Goal: Task Accomplishment & Management: Complete application form

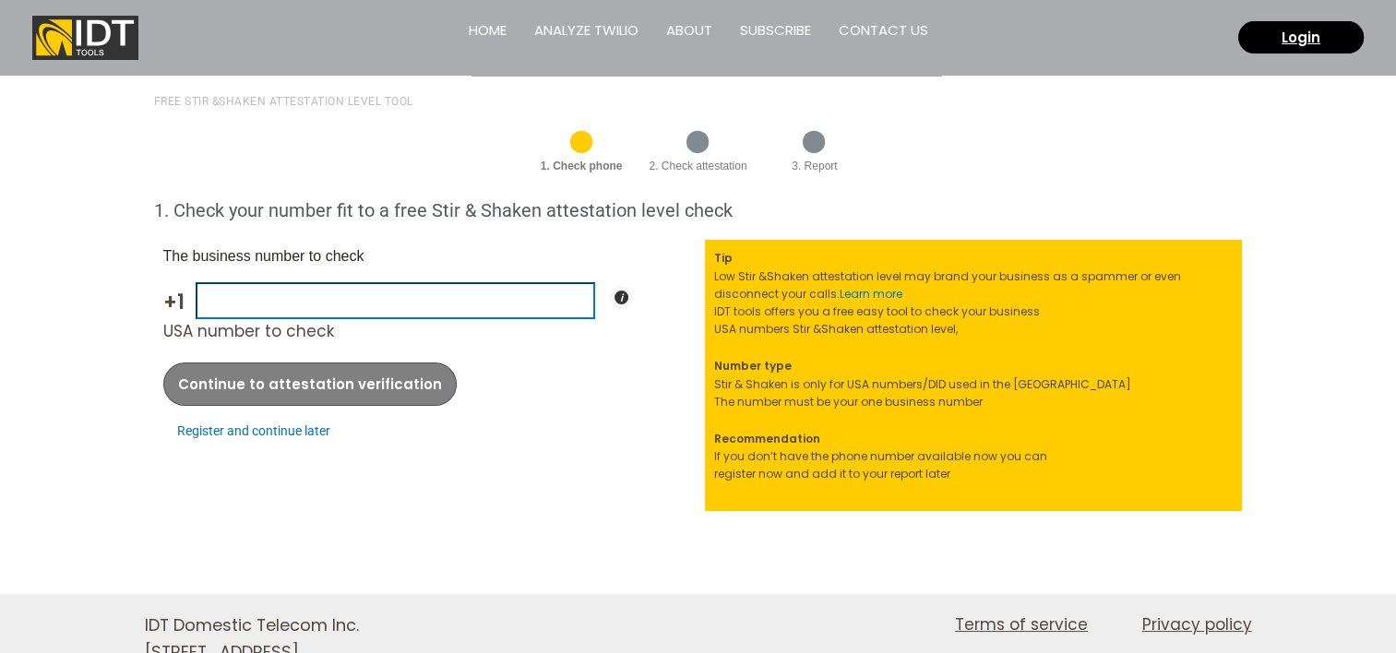
click at [336, 297] on input "USA number to check" at bounding box center [396, 300] width 400 height 36
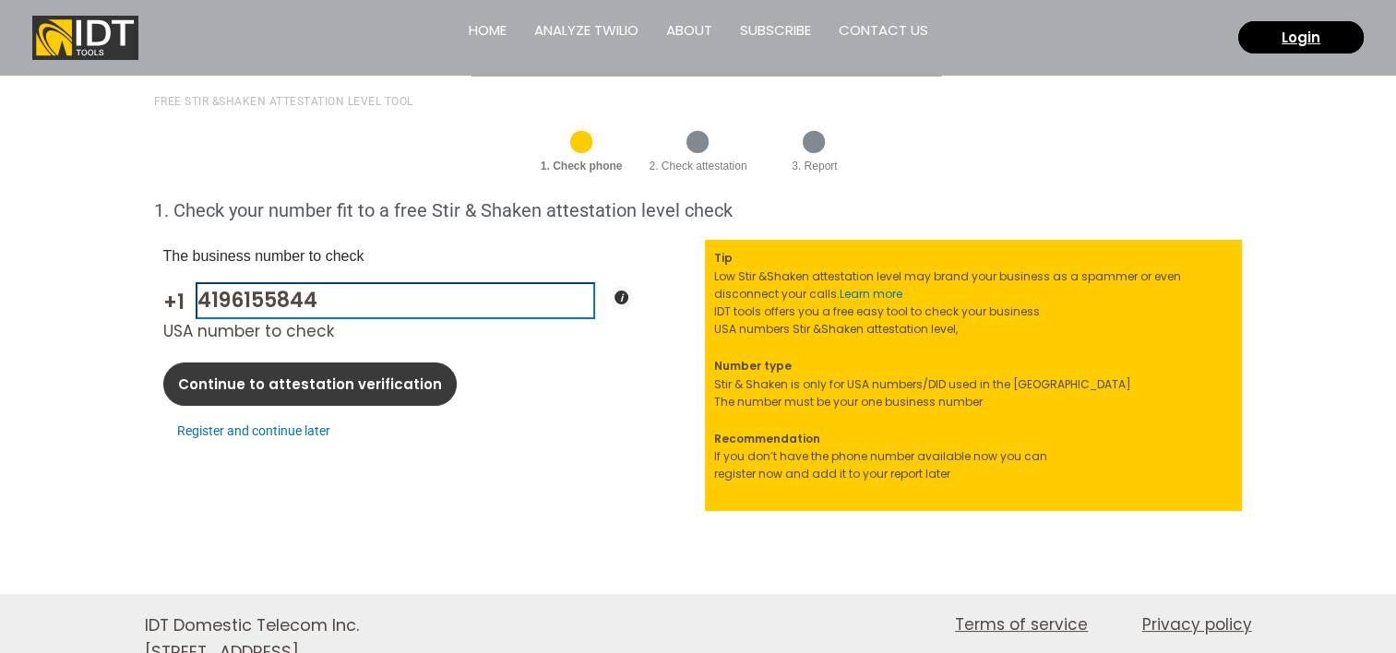
type input "4196155844"
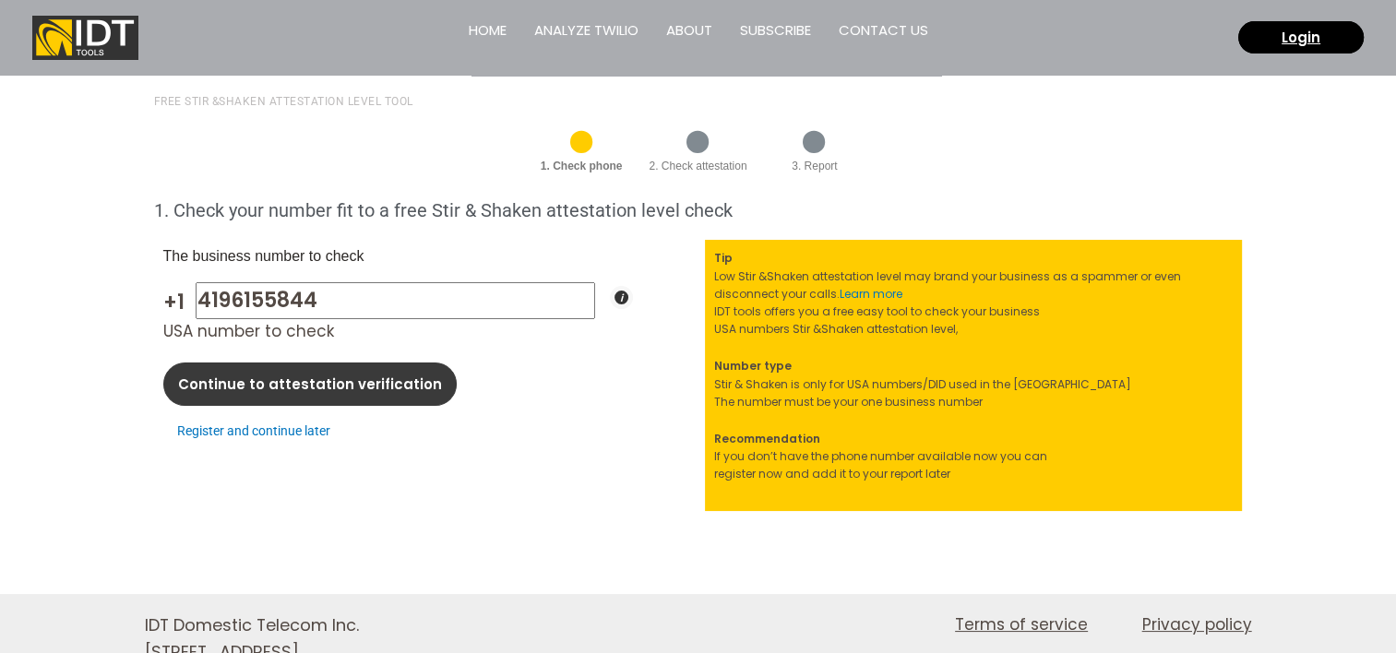
click at [296, 395] on link "Continue to attestation verification" at bounding box center [309, 384] width 293 height 43
click at [269, 385] on span "Continue to attestation verification" at bounding box center [310, 384] width 264 height 14
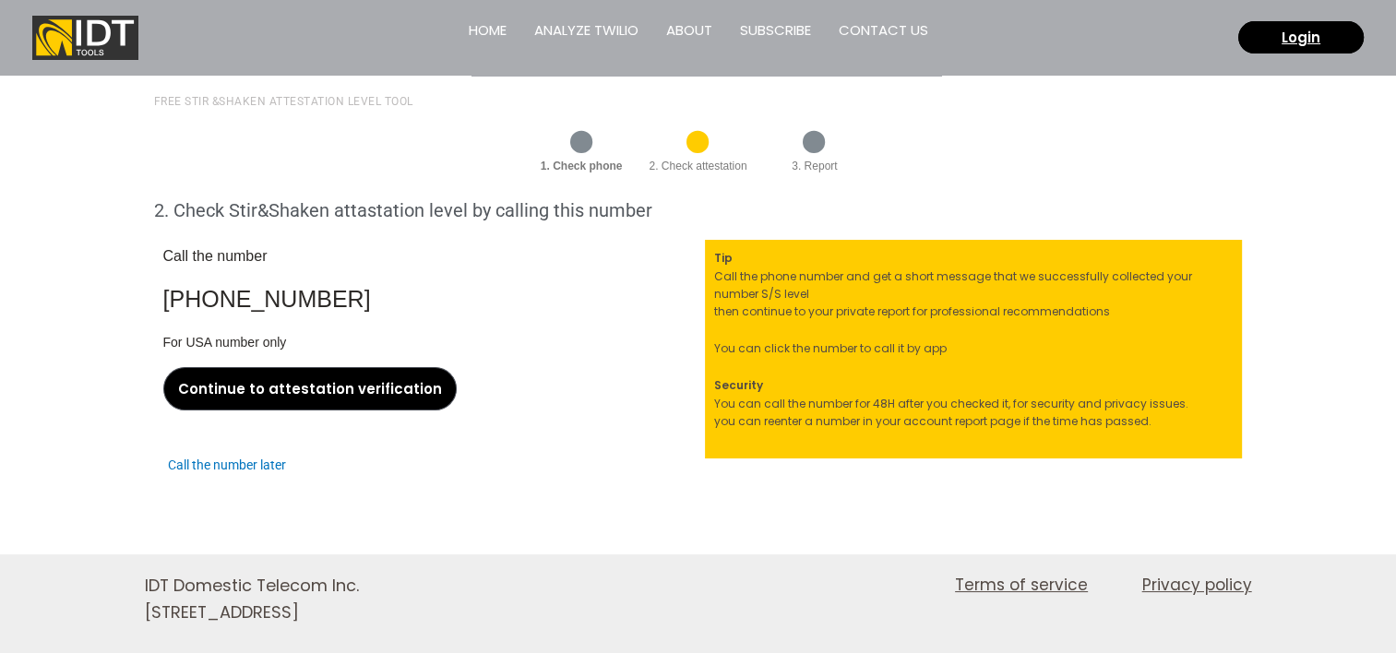
click at [296, 395] on span "Continue to attestation verification" at bounding box center [310, 389] width 264 height 14
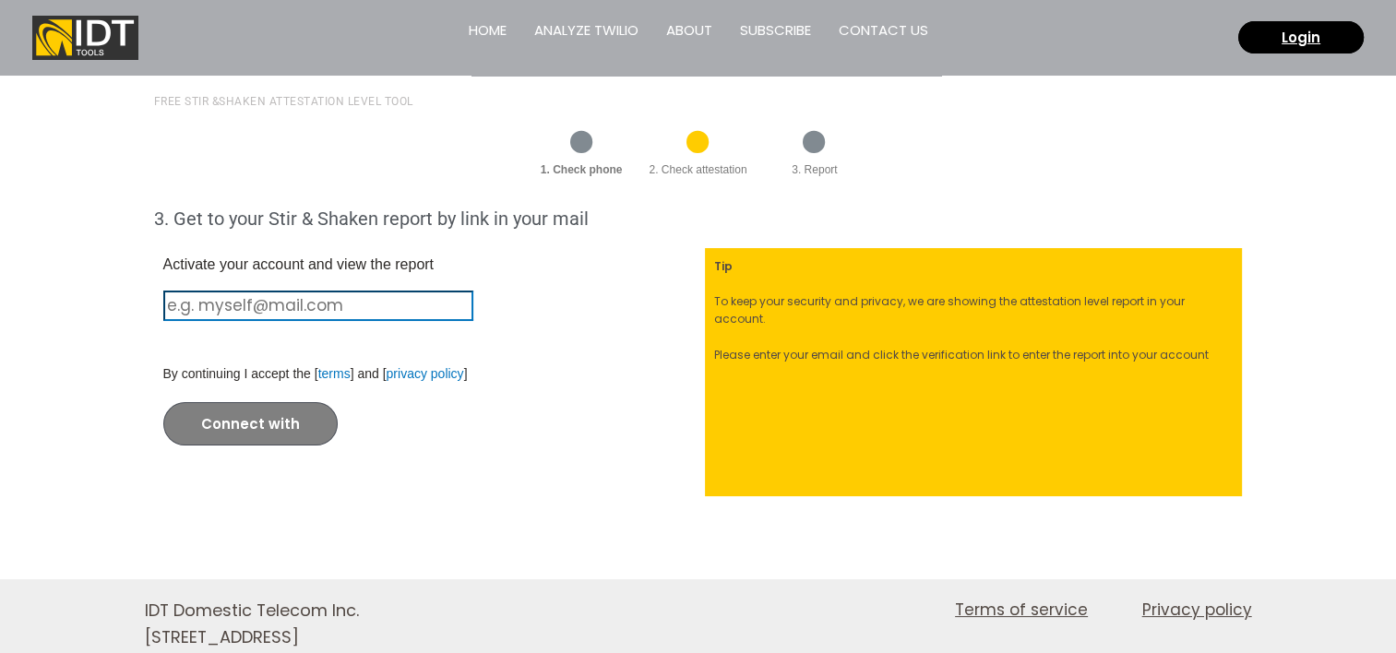
click at [233, 304] on input at bounding box center [318, 306] width 310 height 30
type input "[EMAIL_ADDRESS][DOMAIN_NAME]"
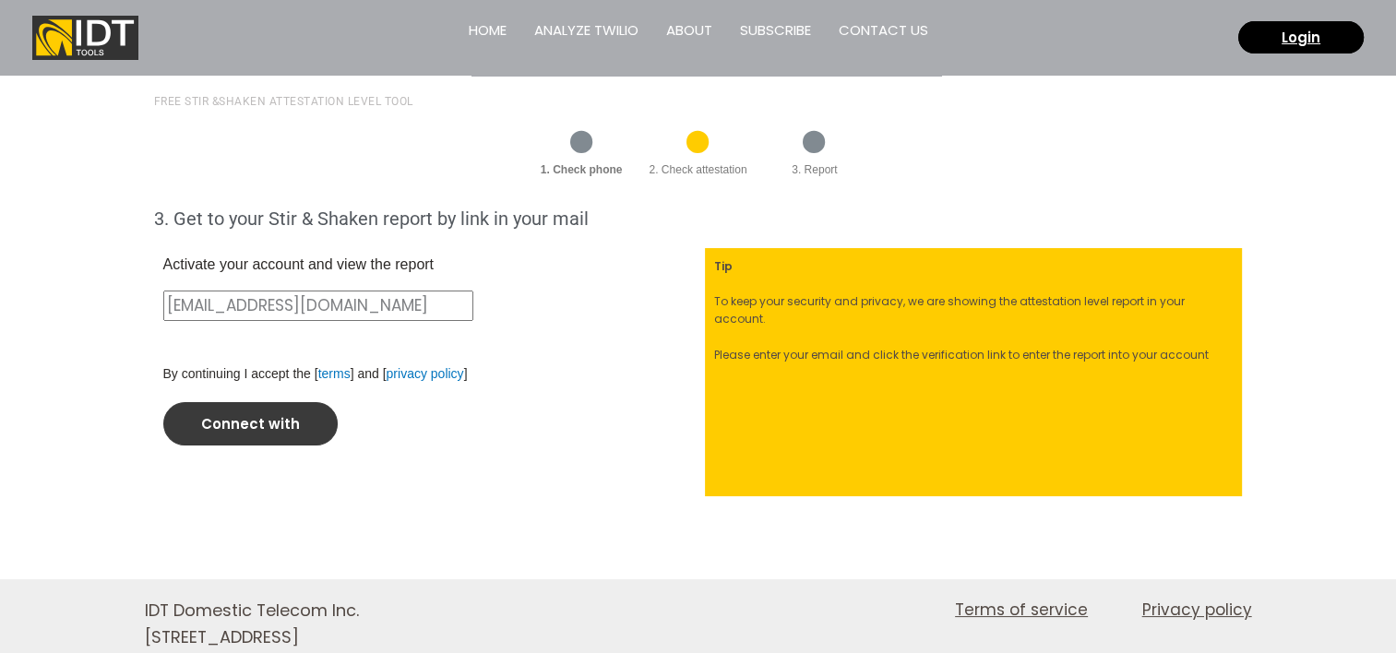
click at [236, 421] on span "Connect with" at bounding box center [250, 424] width 99 height 14
click at [281, 417] on span "Connect with" at bounding box center [250, 424] width 99 height 14
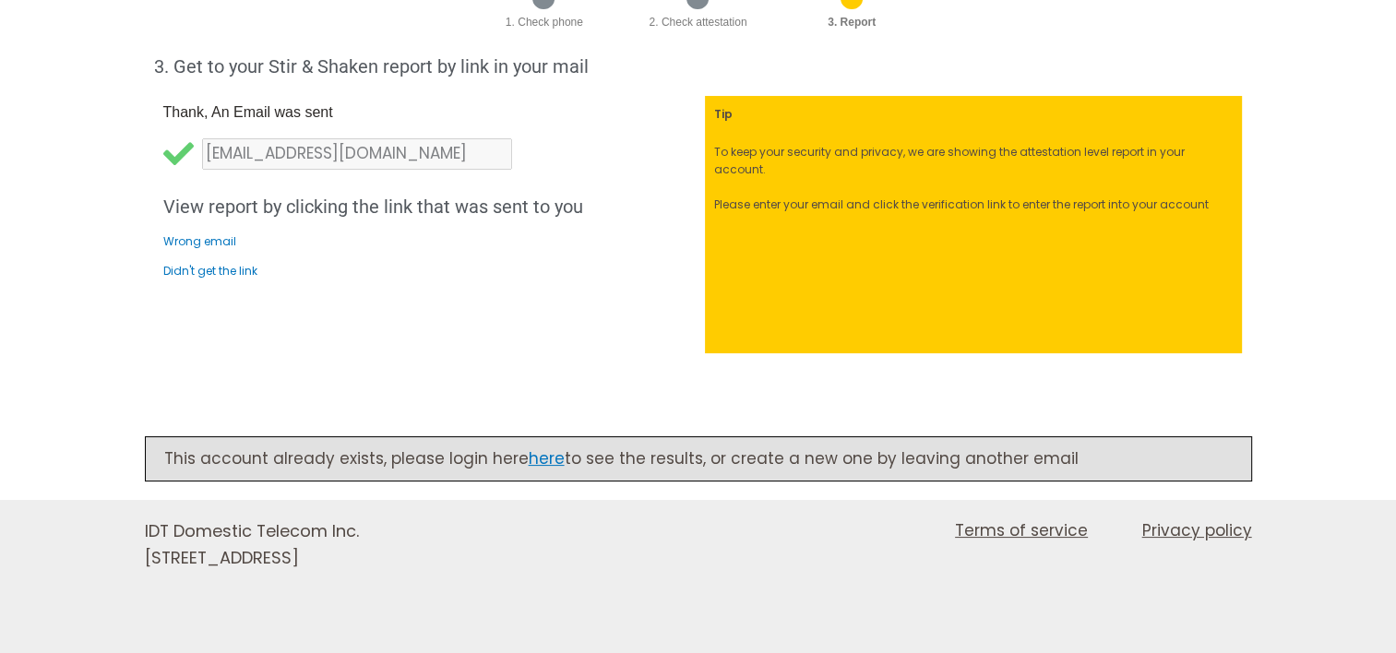
scroll to position [183, 0]
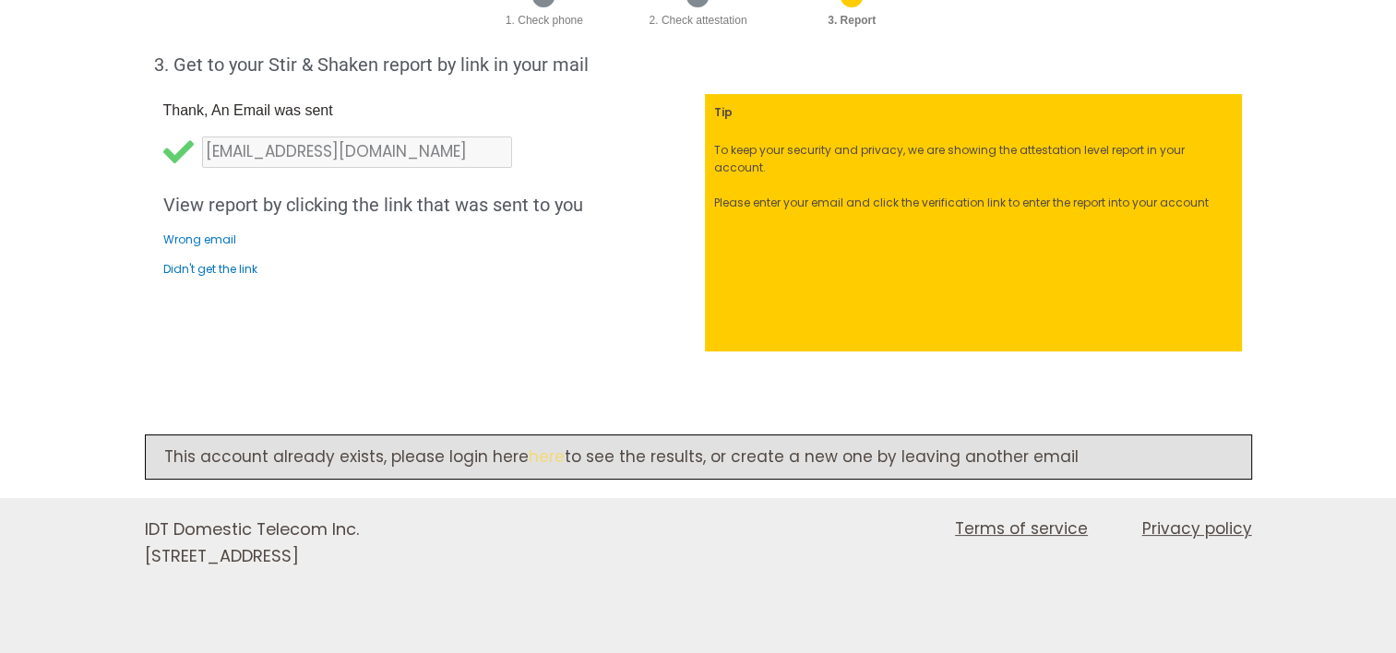
click at [549, 460] on link "here" at bounding box center [547, 457] width 36 height 22
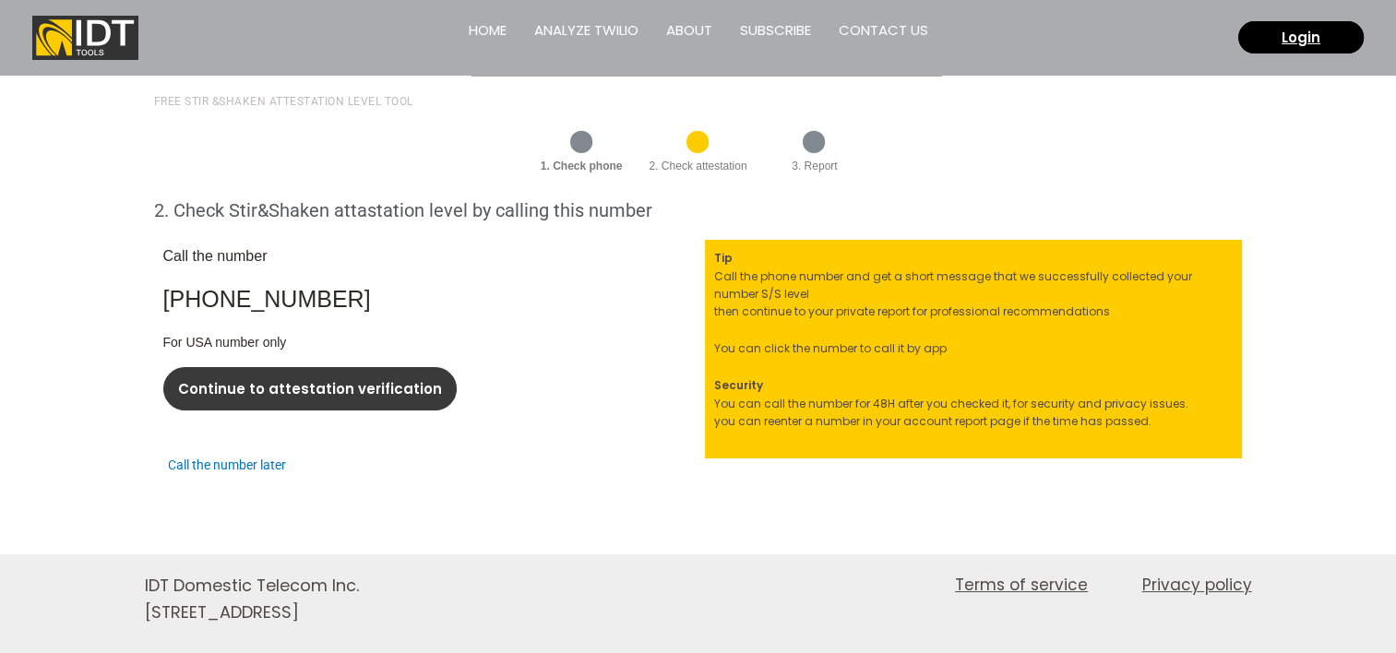
click at [298, 386] on span "Continue to attestation verification" at bounding box center [310, 389] width 264 height 14
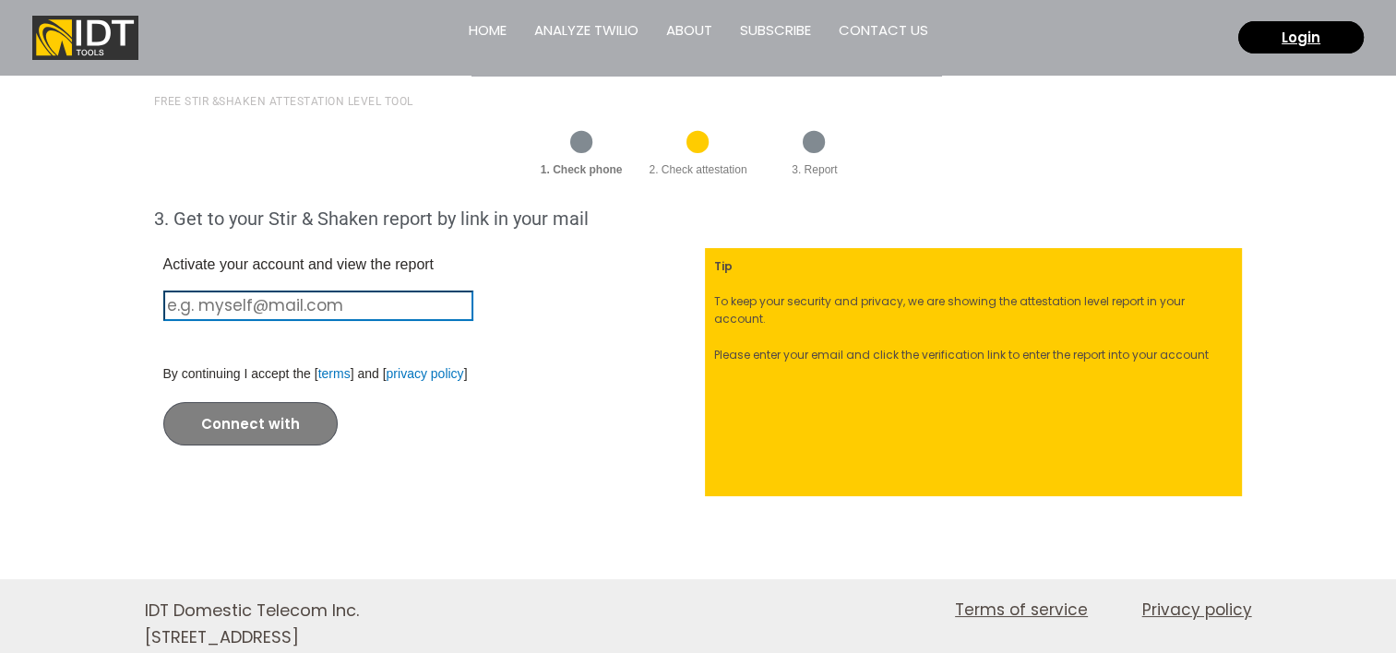
click at [281, 300] on input at bounding box center [318, 306] width 310 height 30
type input "[EMAIL_ADDRESS][DOMAIN_NAME]"
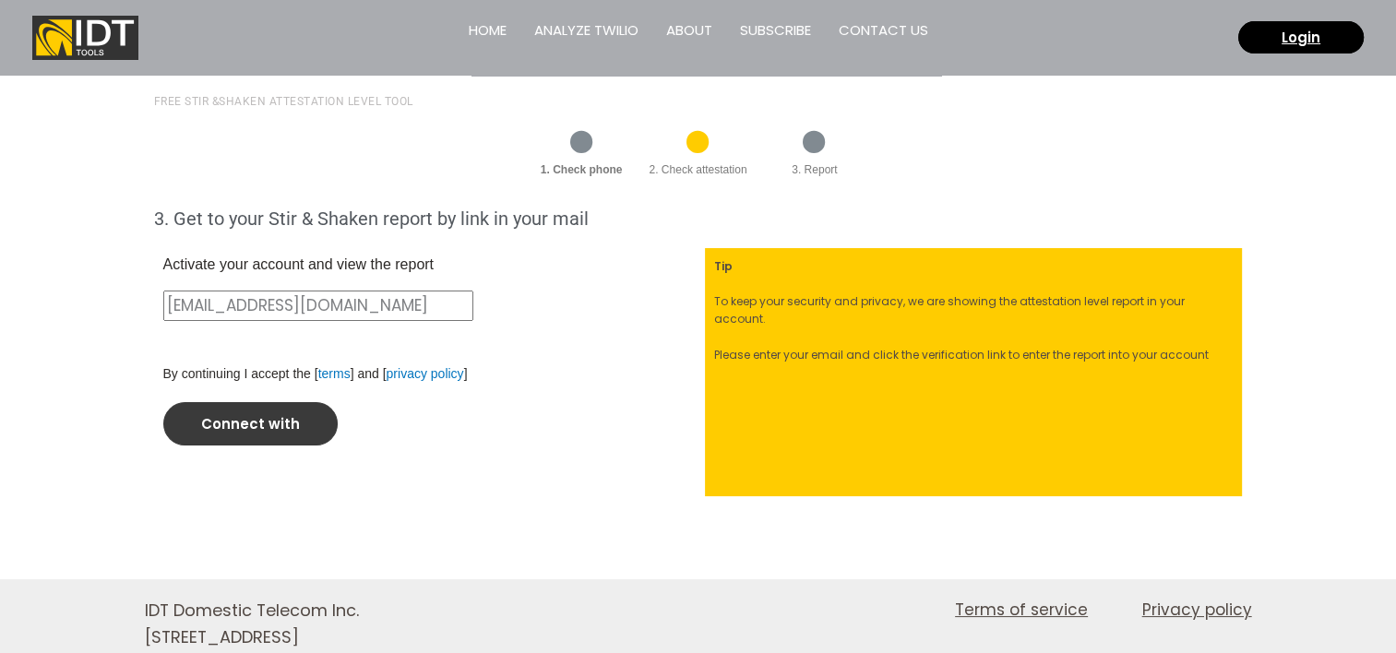
click at [290, 437] on link "Connect with" at bounding box center [250, 423] width 174 height 43
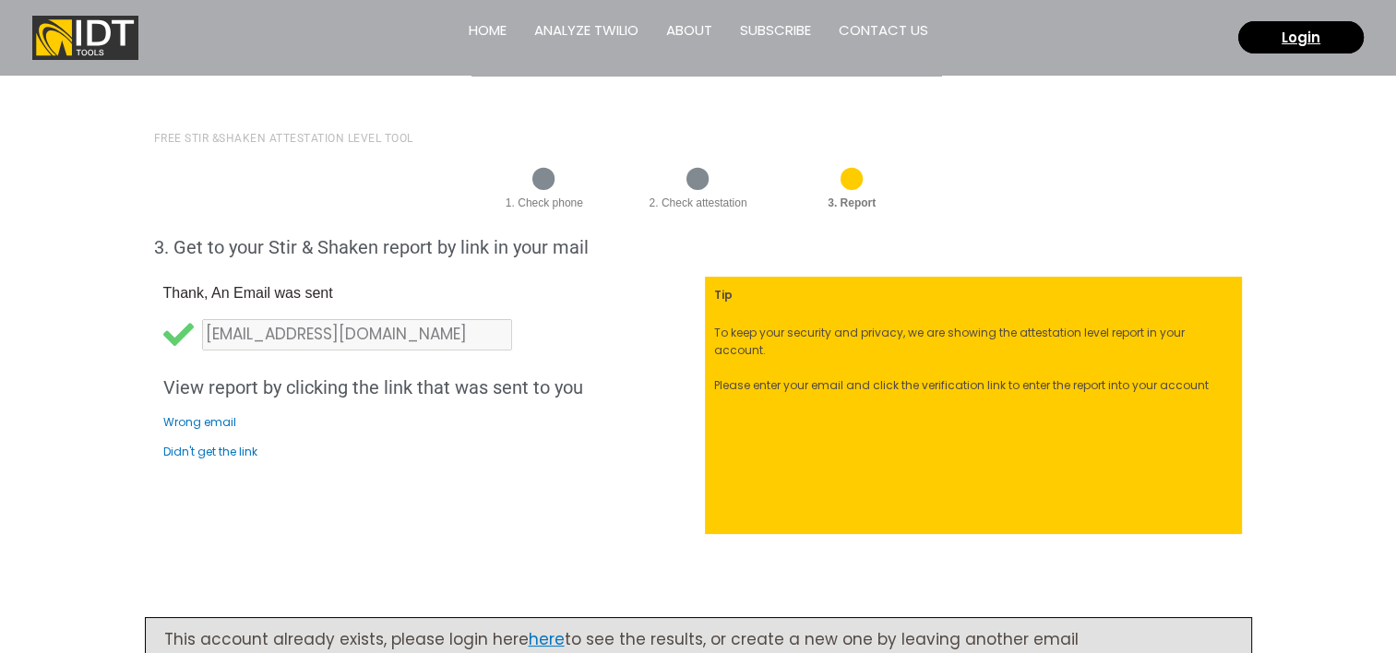
click at [207, 448] on p "Didn't get the link" at bounding box center [429, 452] width 533 height 11
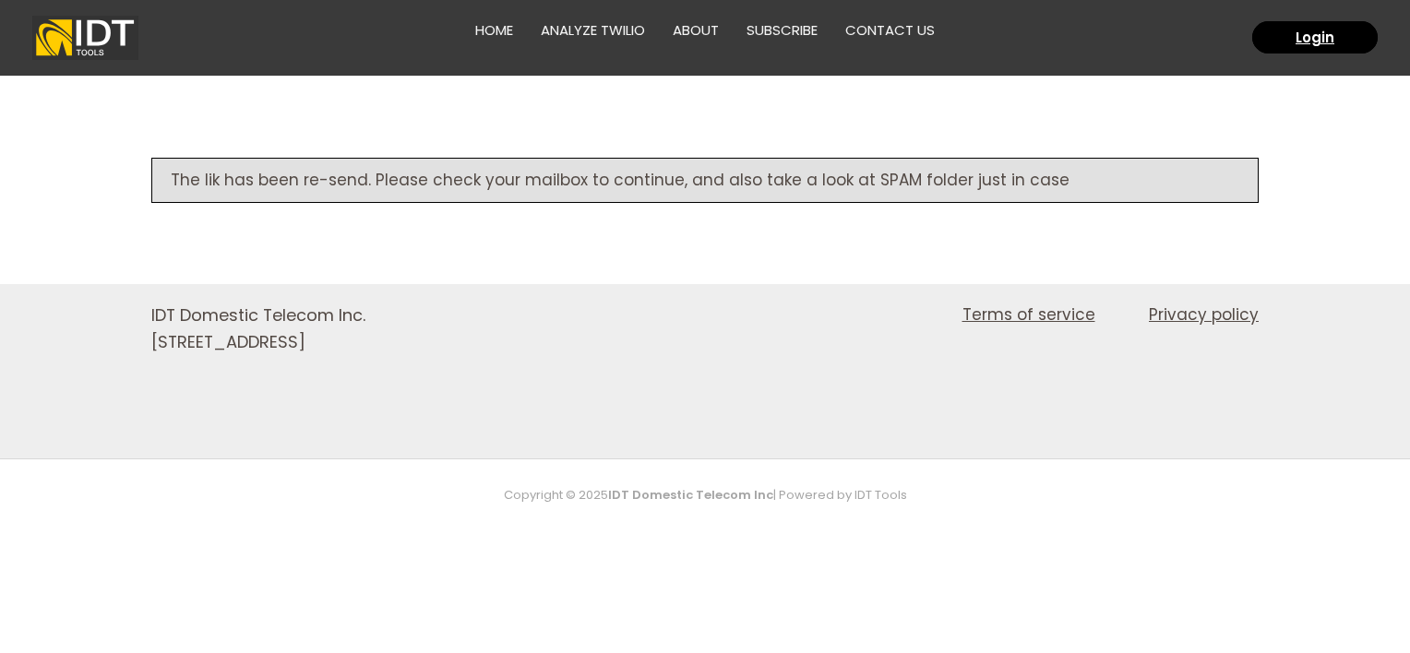
click at [1404, 187] on div "The lik has been re-send. Please check your mailbox to continue, and also take …" at bounding box center [705, 181] width 1410 height 208
